Goal: Information Seeking & Learning: Learn about a topic

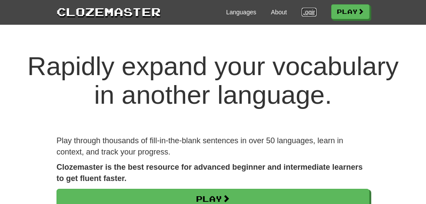
click at [307, 11] on link "Login" at bounding box center [309, 12] width 15 height 9
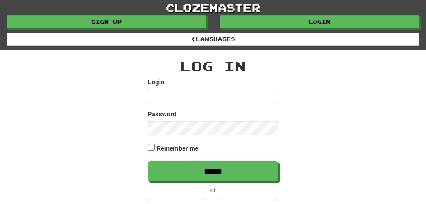
click at [215, 74] on h2 "Log In" at bounding box center [213, 66] width 131 height 14
click at [157, 96] on input "Login" at bounding box center [213, 96] width 131 height 15
type input "**********"
click at [148, 162] on input "******" at bounding box center [213, 172] width 131 height 20
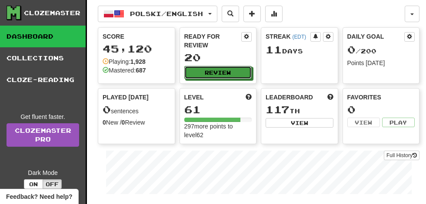
click at [232, 66] on button "Review" at bounding box center [218, 72] width 68 height 13
select select "**"
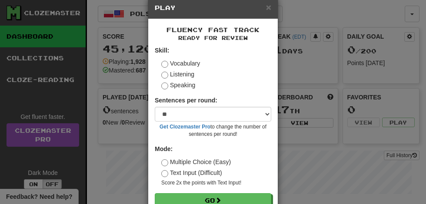
scroll to position [40, 0]
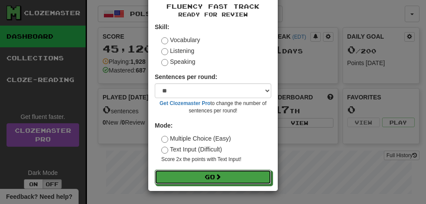
click at [221, 178] on span at bounding box center [218, 177] width 6 height 6
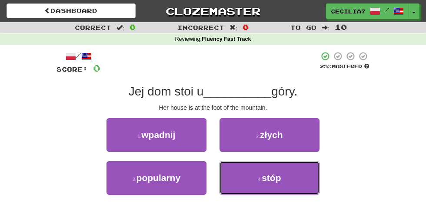
click at [275, 180] on span "stóp" at bounding box center [271, 178] width 19 height 10
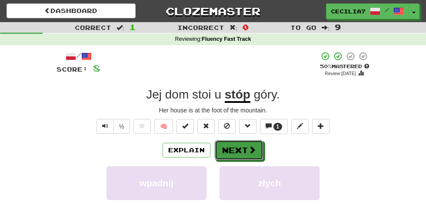
click at [247, 152] on button "Next" at bounding box center [239, 151] width 49 height 20
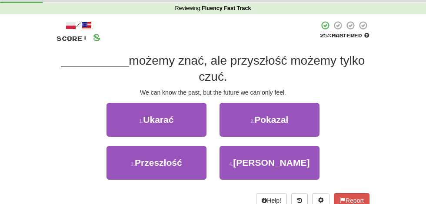
scroll to position [28, 0]
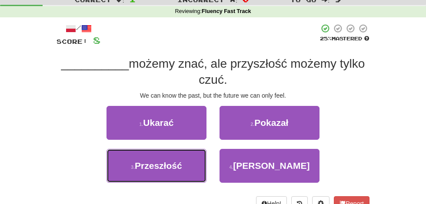
click at [187, 161] on button "3 . Przeszłość" at bounding box center [157, 166] width 100 height 34
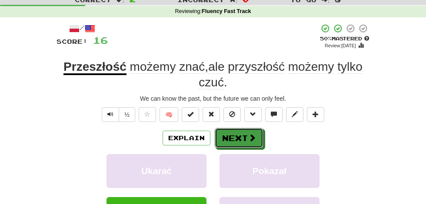
click at [250, 135] on span at bounding box center [252, 138] width 8 height 8
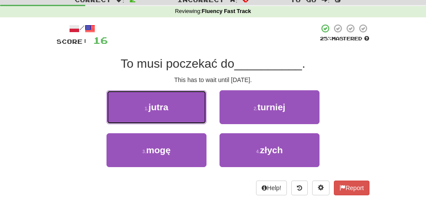
click at [192, 104] on button "1 . jutra" at bounding box center [157, 108] width 100 height 34
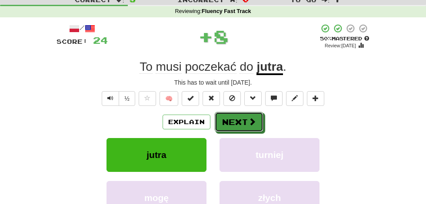
click at [252, 123] on span at bounding box center [252, 122] width 8 height 8
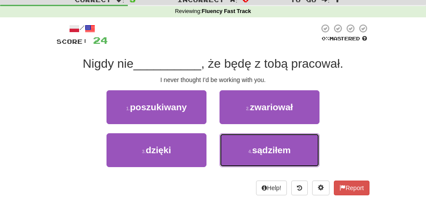
click at [285, 149] on span "sądziłem" at bounding box center [271, 150] width 39 height 10
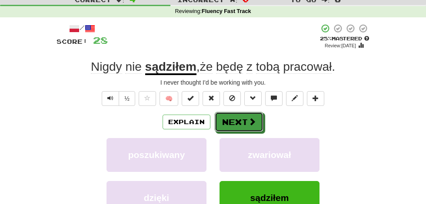
click at [254, 119] on span at bounding box center [252, 122] width 8 height 8
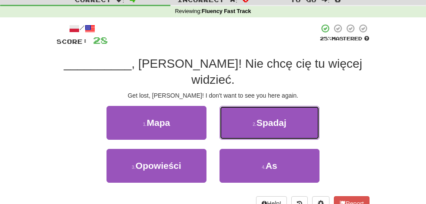
click at [286, 118] on span "Spadaj" at bounding box center [272, 123] width 30 height 10
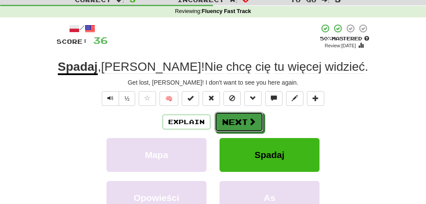
click at [251, 121] on span at bounding box center [252, 122] width 8 height 8
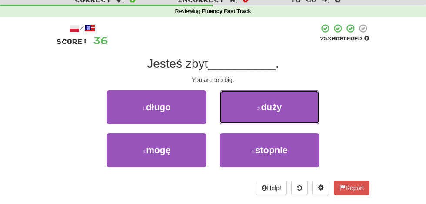
click at [294, 106] on button "2 . duży" at bounding box center [270, 108] width 100 height 34
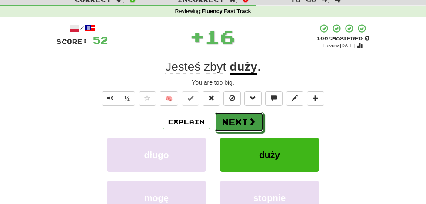
click at [251, 119] on span at bounding box center [252, 122] width 8 height 8
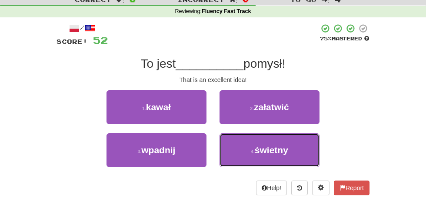
click at [285, 145] on span "świetny" at bounding box center [272, 150] width 34 height 10
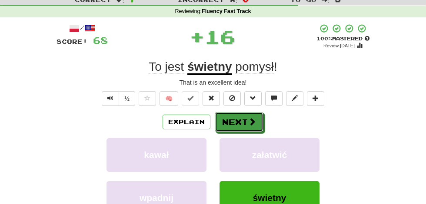
click at [251, 120] on span at bounding box center [252, 122] width 8 height 8
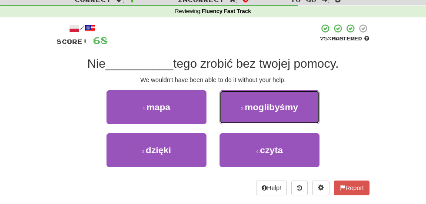
click at [295, 102] on span "moglibyśmy" at bounding box center [272, 107] width 54 height 10
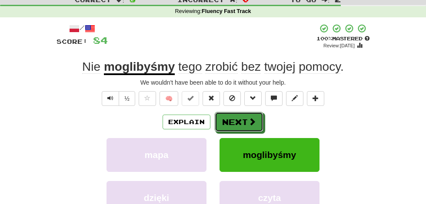
click at [251, 121] on span at bounding box center [252, 122] width 8 height 8
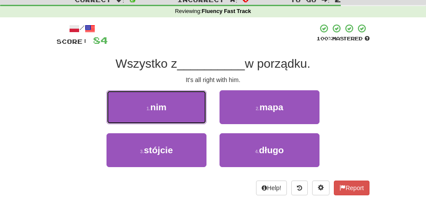
click at [189, 114] on button "1 . nim" at bounding box center [157, 108] width 100 height 34
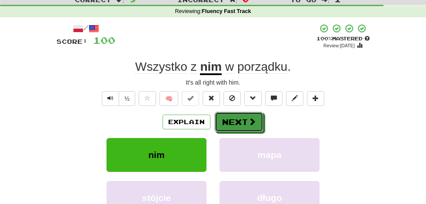
click at [246, 120] on button "Next" at bounding box center [239, 122] width 49 height 20
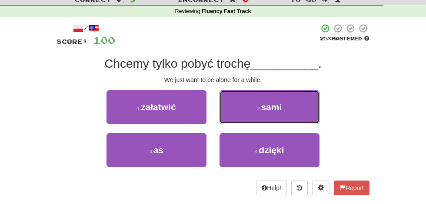
click at [285, 100] on button "2 . sami" at bounding box center [270, 108] width 100 height 34
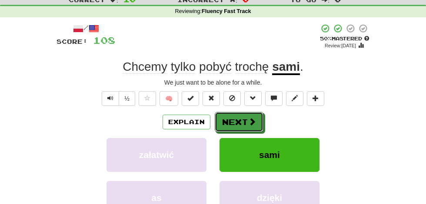
click at [254, 119] on span at bounding box center [252, 122] width 8 height 8
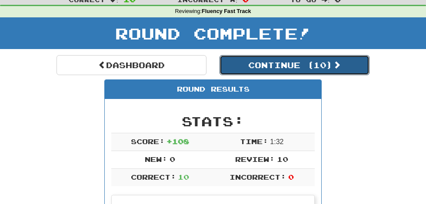
click at [308, 59] on button "Continue ( 10 )" at bounding box center [295, 65] width 150 height 20
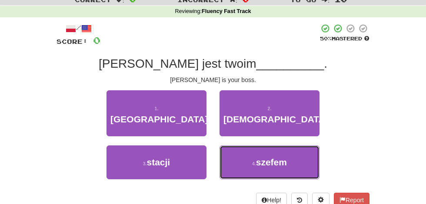
click at [270, 156] on button "4 . szefem" at bounding box center [270, 163] width 100 height 34
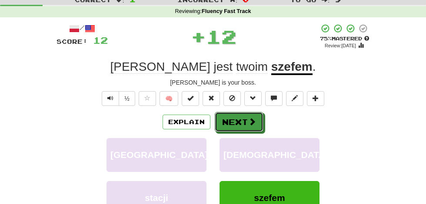
click at [246, 116] on button "Next" at bounding box center [239, 122] width 49 height 20
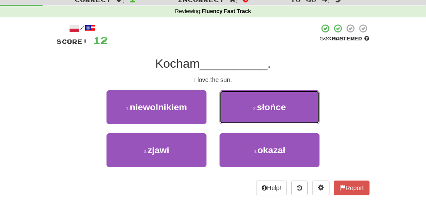
click at [285, 102] on span "słońce" at bounding box center [271, 107] width 29 height 10
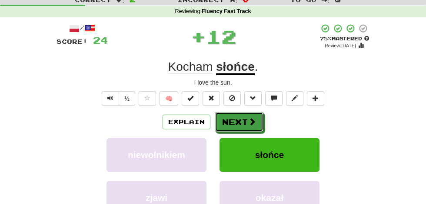
click at [251, 121] on span at bounding box center [252, 122] width 8 height 8
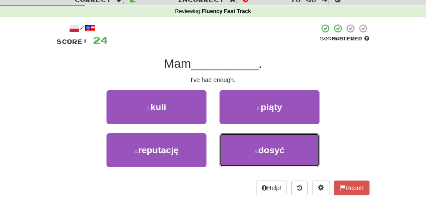
click at [280, 146] on span "dosyć" at bounding box center [271, 150] width 27 height 10
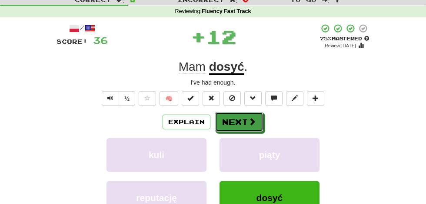
click at [245, 117] on button "Next" at bounding box center [239, 122] width 49 height 20
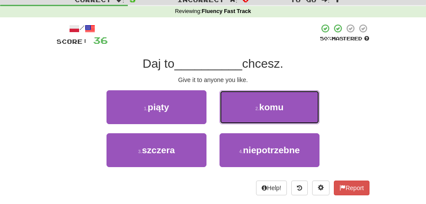
click at [287, 107] on button "2 . komu" at bounding box center [270, 108] width 100 height 34
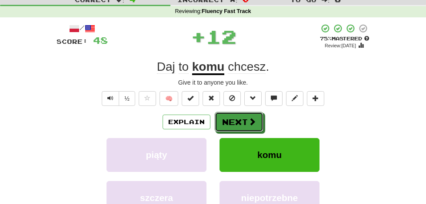
click at [246, 118] on button "Next" at bounding box center [239, 122] width 49 height 20
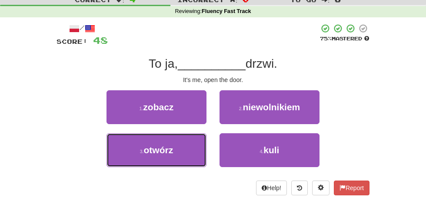
click at [182, 151] on button "3 . otwórz" at bounding box center [157, 151] width 100 height 34
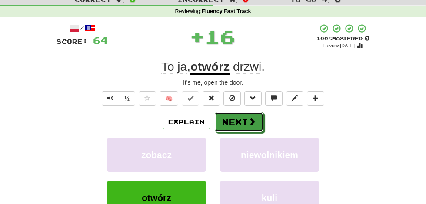
click at [250, 115] on button "Next" at bounding box center [239, 122] width 49 height 20
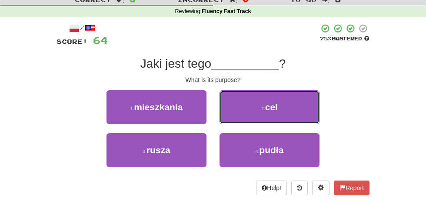
click at [281, 103] on button "2 . cel" at bounding box center [270, 108] width 100 height 34
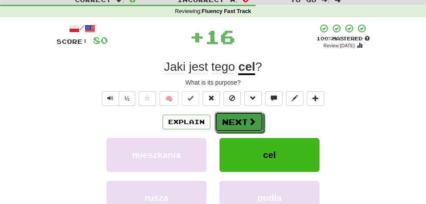
click at [245, 118] on button "Next" at bounding box center [239, 122] width 49 height 20
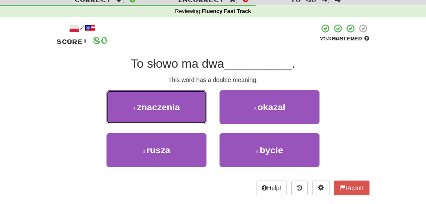
click at [187, 112] on button "1 . znaczenia" at bounding box center [157, 108] width 100 height 34
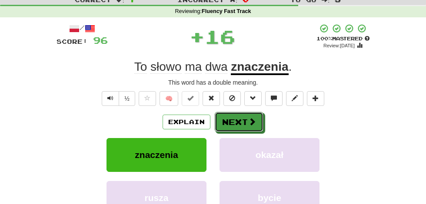
click at [251, 121] on span at bounding box center [252, 122] width 8 height 8
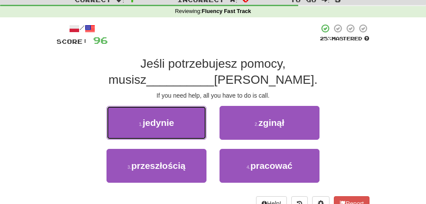
click at [190, 114] on button "1 . jedynie" at bounding box center [157, 123] width 100 height 34
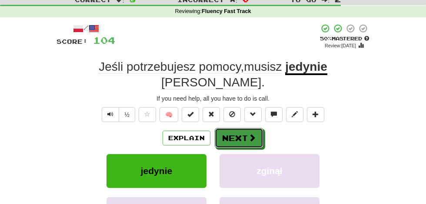
click at [249, 134] on span at bounding box center [252, 138] width 8 height 8
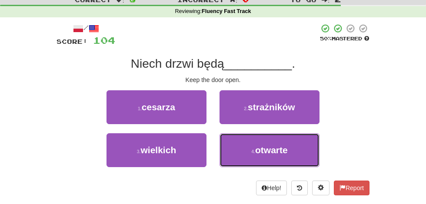
click at [285, 154] on span "otwarte" at bounding box center [271, 150] width 33 height 10
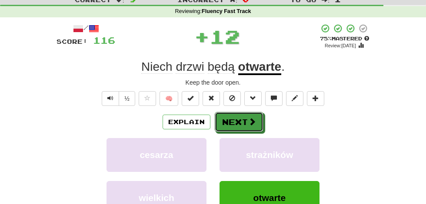
click at [245, 117] on button "Next" at bounding box center [239, 122] width 49 height 20
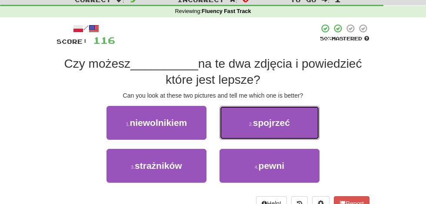
click at [289, 112] on button "2 . spojrzeć" at bounding box center [270, 123] width 100 height 34
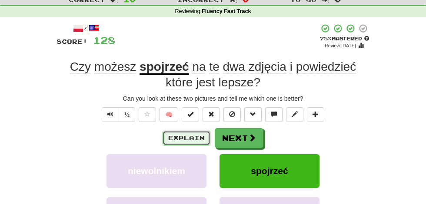
click at [191, 134] on button "Explain" at bounding box center [187, 138] width 48 height 15
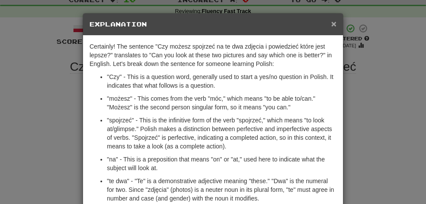
click at [334, 23] on span "×" at bounding box center [334, 24] width 5 height 10
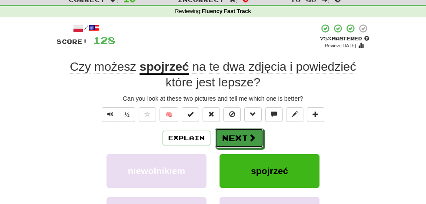
click at [247, 136] on button "Next" at bounding box center [239, 138] width 49 height 20
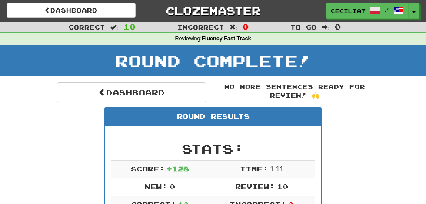
scroll to position [0, 0]
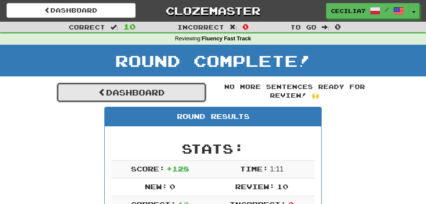
click at [188, 89] on link "Dashboard" at bounding box center [132, 93] width 150 height 20
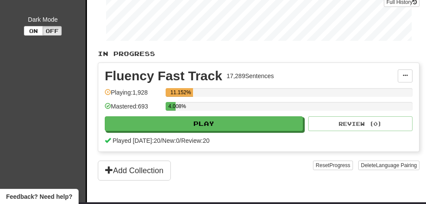
scroll to position [156, 0]
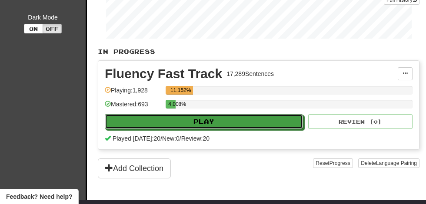
click at [211, 124] on button "Play" at bounding box center [204, 121] width 198 height 15
select select "**"
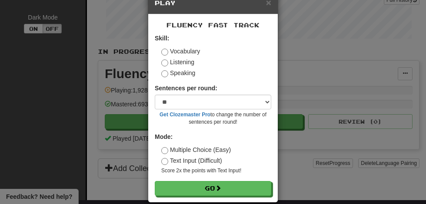
scroll to position [33, 0]
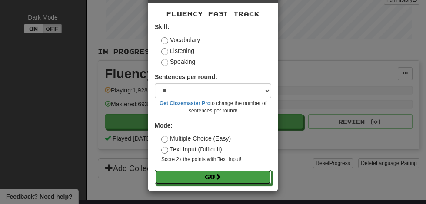
click at [218, 178] on span at bounding box center [218, 177] width 6 height 6
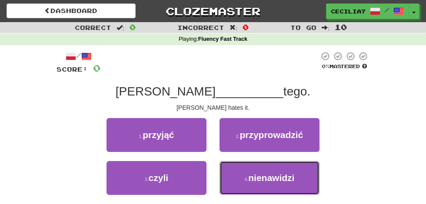
click at [284, 178] on span "nienawidzi" at bounding box center [271, 178] width 46 height 10
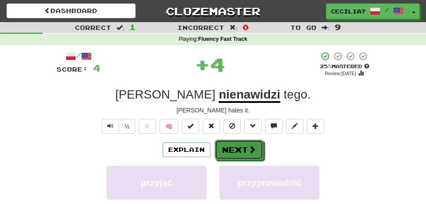
click at [245, 147] on button "Next" at bounding box center [239, 150] width 49 height 20
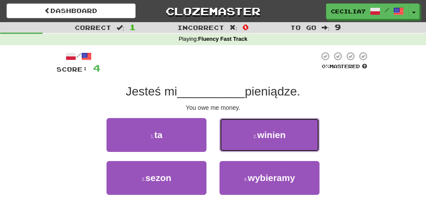
click at [285, 124] on button "2 . [GEOGRAPHIC_DATA]" at bounding box center [270, 135] width 100 height 34
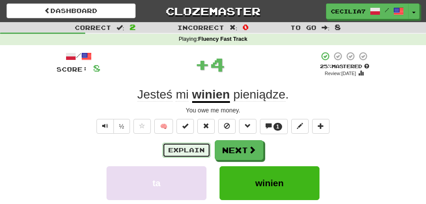
click at [203, 148] on button "Explain" at bounding box center [187, 150] width 48 height 15
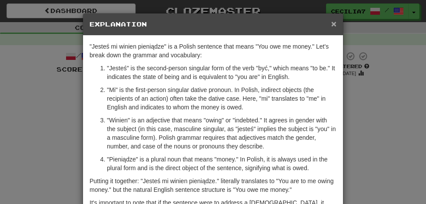
click at [335, 23] on span "×" at bounding box center [334, 24] width 5 height 10
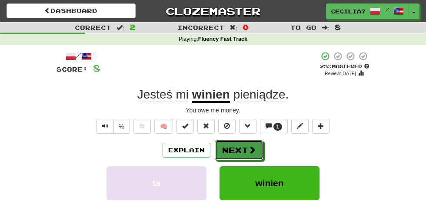
click at [250, 148] on span at bounding box center [252, 150] width 8 height 8
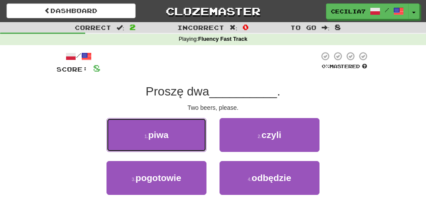
click at [184, 143] on button "1 . [GEOGRAPHIC_DATA]" at bounding box center [157, 135] width 100 height 34
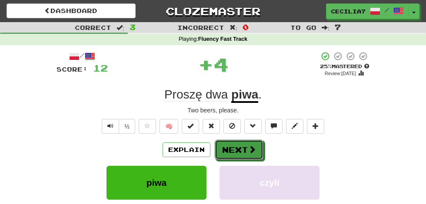
click at [249, 147] on span at bounding box center [252, 150] width 8 height 8
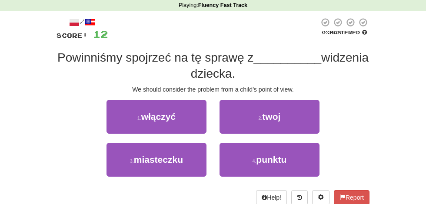
scroll to position [50, 0]
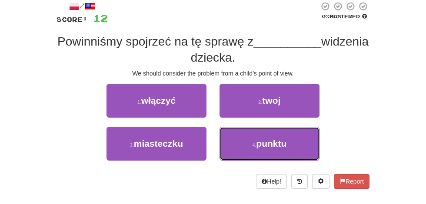
click at [289, 142] on button "4 . punktu" at bounding box center [270, 144] width 100 height 34
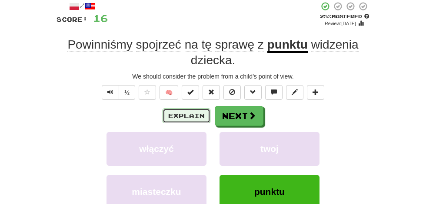
click at [191, 115] on button "Explain" at bounding box center [187, 116] width 48 height 15
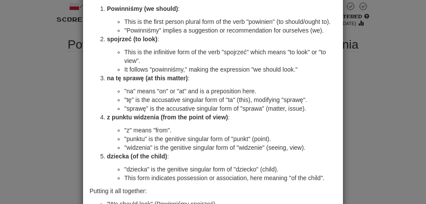
scroll to position [0, 0]
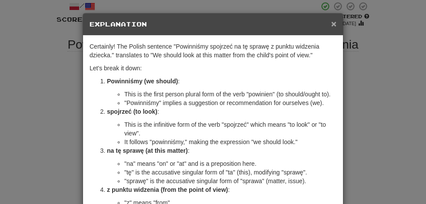
click at [334, 23] on span "×" at bounding box center [334, 24] width 5 height 10
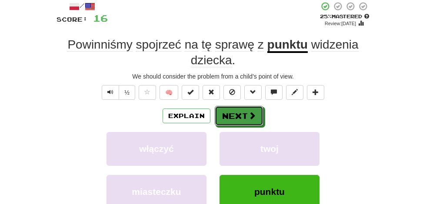
click at [238, 114] on button "Next" at bounding box center [239, 116] width 49 height 20
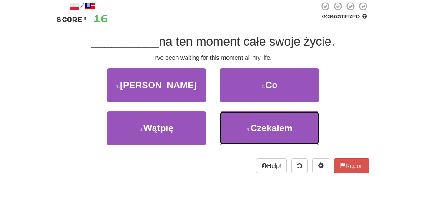
click at [284, 127] on span "Czekałem" at bounding box center [272, 128] width 42 height 10
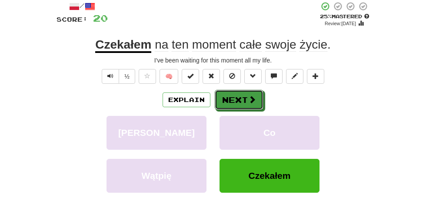
click at [245, 95] on button "Next" at bounding box center [239, 100] width 49 height 20
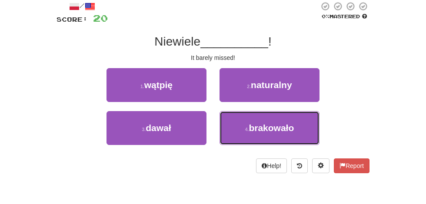
click at [280, 130] on span "brakowało" at bounding box center [271, 128] width 45 height 10
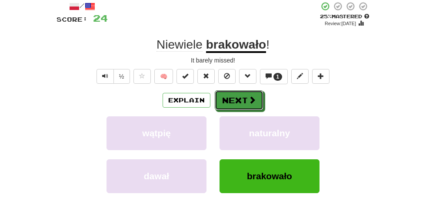
click at [242, 100] on button "Next" at bounding box center [239, 101] width 49 height 20
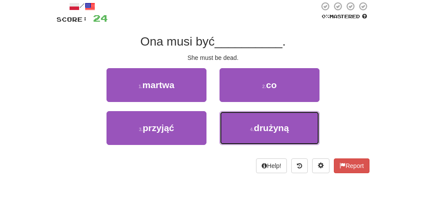
click at [290, 129] on button "4 . drużyną" at bounding box center [270, 128] width 100 height 34
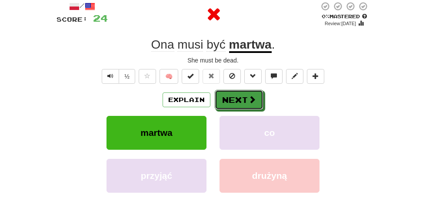
click at [241, 97] on button "Next" at bounding box center [239, 100] width 49 height 20
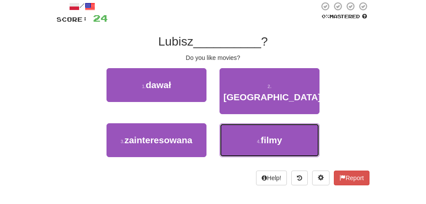
click at [282, 135] on span "filmy" at bounding box center [271, 140] width 21 height 10
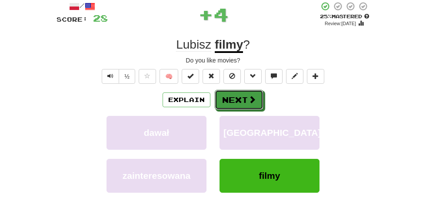
click at [242, 102] on button "Next" at bounding box center [239, 100] width 49 height 20
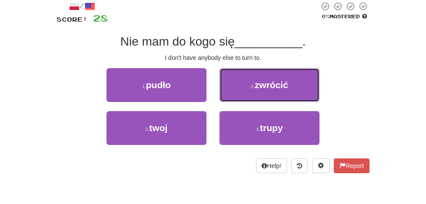
click at [290, 87] on button "2 . [PERSON_NAME]" at bounding box center [270, 85] width 100 height 34
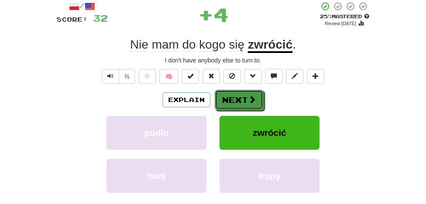
click at [245, 95] on button "Next" at bounding box center [239, 100] width 49 height 20
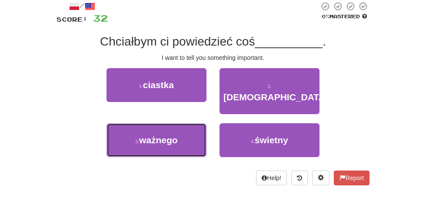
click at [178, 131] on button "3 . [GEOGRAPHIC_DATA]" at bounding box center [157, 141] width 100 height 34
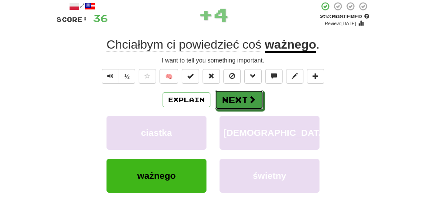
click at [244, 95] on button "Next" at bounding box center [239, 100] width 49 height 20
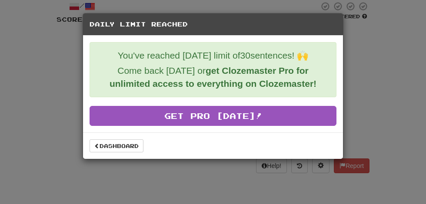
click at [423, 89] on div "Daily Limit Reached You've reached [DATE] limit of 30 sentences! 🙌 Come back [D…" at bounding box center [213, 102] width 426 height 204
